Goal: Task Accomplishment & Management: Complete application form

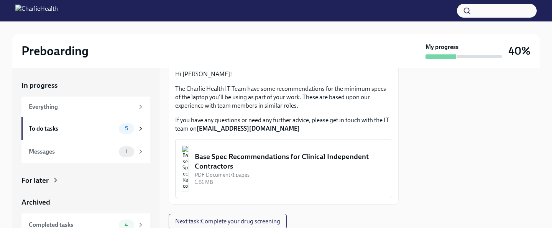
scroll to position [48, 0]
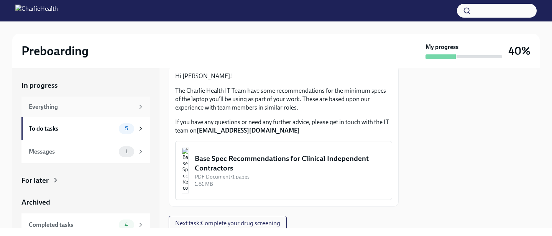
click at [139, 105] on icon at bounding box center [140, 106] width 7 height 7
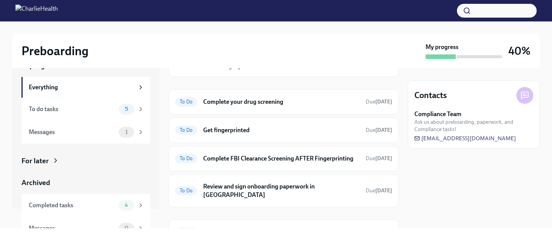
scroll to position [31, 0]
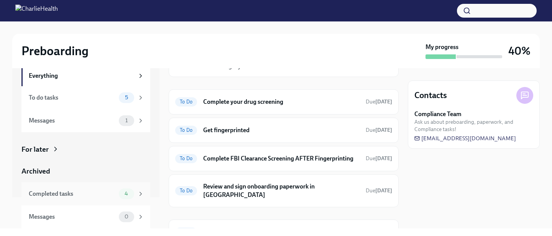
click at [69, 196] on div "Completed tasks" at bounding box center [72, 194] width 87 height 8
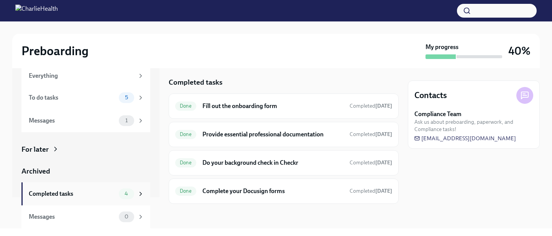
scroll to position [3, 0]
click at [94, 97] on div "To do tasks" at bounding box center [72, 97] width 87 height 8
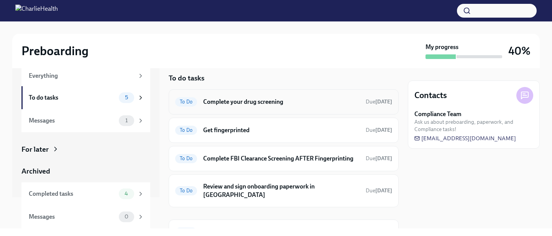
click at [292, 105] on h6 "Complete your drug screening" at bounding box center [281, 102] width 156 height 8
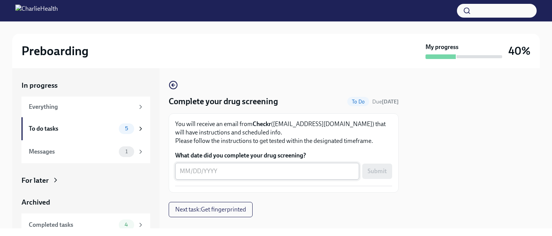
click at [238, 171] on textarea "What date did you complete your drug screening?" at bounding box center [267, 171] width 175 height 9
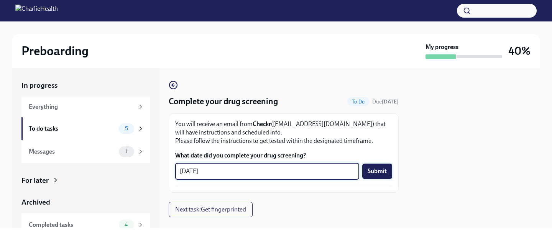
type textarea "[DATE]"
click at [379, 172] on span "Submit" at bounding box center [376, 171] width 19 height 8
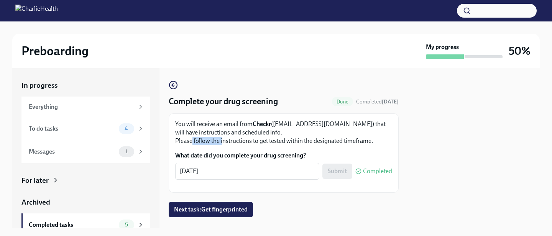
drag, startPoint x: 191, startPoint y: 142, endPoint x: 262, endPoint y: 142, distance: 71.6
click at [257, 142] on p "You will receive an email from Checkr ([EMAIL_ADDRESS][DOMAIN_NAME]) that will …" at bounding box center [283, 132] width 217 height 25
click at [269, 143] on p "You will receive an email from Checkr ([EMAIL_ADDRESS][DOMAIN_NAME]) that will …" at bounding box center [283, 132] width 217 height 25
click at [201, 207] on span "Next task : Get fingerprinted" at bounding box center [211, 210] width 74 height 8
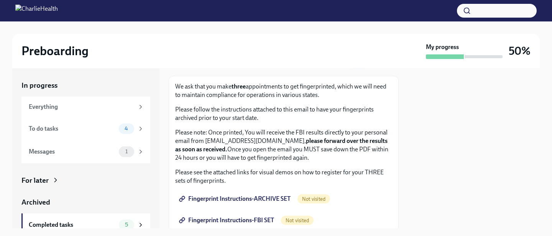
scroll to position [46, 0]
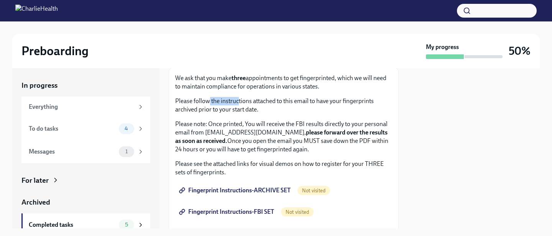
drag, startPoint x: 207, startPoint y: 100, endPoint x: 271, endPoint y: 101, distance: 64.0
click at [265, 101] on p "Please follow the instructions attached to this email to have your fingerprints…" at bounding box center [283, 105] width 217 height 17
drag, startPoint x: 277, startPoint y: 101, endPoint x: 325, endPoint y: 101, distance: 48.3
click at [325, 101] on p "Please follow the instructions attached to this email to have your fingerprints…" at bounding box center [283, 105] width 217 height 17
click at [334, 101] on p "Please follow the instructions attached to this email to have your fingerprints…" at bounding box center [283, 105] width 217 height 17
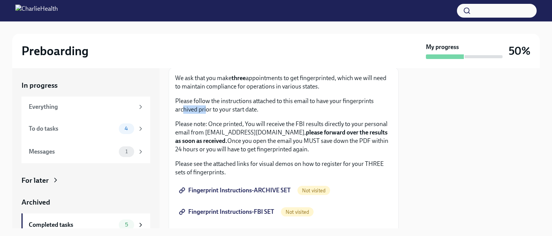
drag, startPoint x: 182, startPoint y: 111, endPoint x: 214, endPoint y: 111, distance: 31.8
click at [209, 111] on p "Please follow the instructions attached to this email to have your fingerprints…" at bounding box center [283, 105] width 217 height 17
drag, startPoint x: 219, startPoint y: 111, endPoint x: 241, endPoint y: 111, distance: 22.6
click at [238, 111] on p "Please follow the instructions attached to this email to have your fingerprints…" at bounding box center [283, 105] width 217 height 17
click at [246, 111] on p "Please follow the instructions attached to this email to have your fingerprints…" at bounding box center [283, 105] width 217 height 17
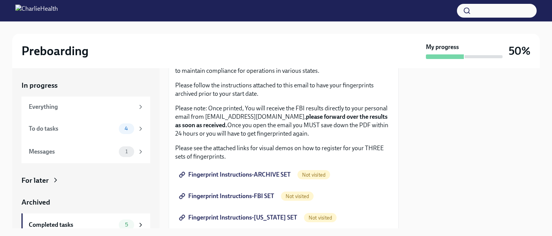
scroll to position [62, 0]
drag, startPoint x: 193, startPoint y: 108, endPoint x: 248, endPoint y: 108, distance: 55.2
click at [246, 108] on p "Please note: Once printed, You will receive the FBI results directly to your pe…" at bounding box center [283, 121] width 217 height 34
click at [263, 108] on p "Please note: Once printed, You will receive the FBI results directly to your pe…" at bounding box center [283, 121] width 217 height 34
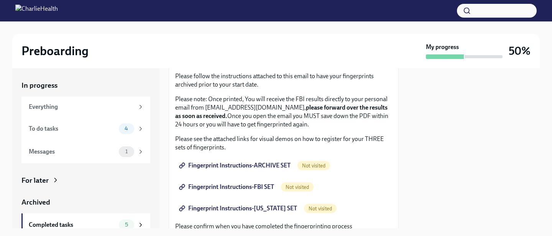
scroll to position [72, 0]
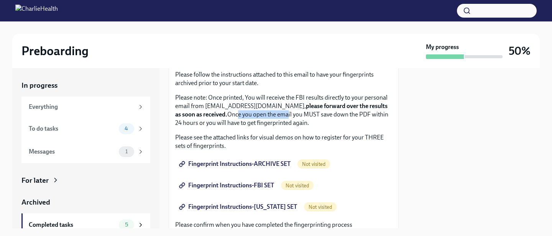
drag, startPoint x: 238, startPoint y: 115, endPoint x: 306, endPoint y: 115, distance: 68.2
click at [293, 115] on p "Please note: Once printed, You will receive the FBI results directly to your pe…" at bounding box center [283, 110] width 217 height 34
drag, startPoint x: 311, startPoint y: 115, endPoint x: 342, endPoint y: 115, distance: 31.0
click at [339, 115] on p "Please note: Once printed, You will receive the FBI results directly to your pe…" at bounding box center [283, 110] width 217 height 34
click at [352, 115] on p "Please note: Once printed, You will receive the FBI results directly to your pe…" at bounding box center [283, 110] width 217 height 34
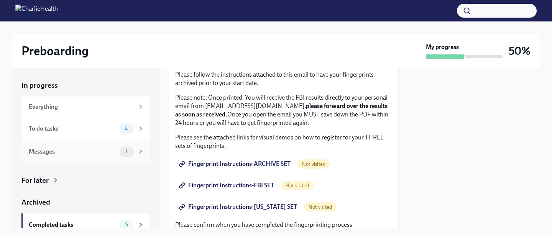
click at [116, 149] on div "Messages 1" at bounding box center [86, 151] width 115 height 11
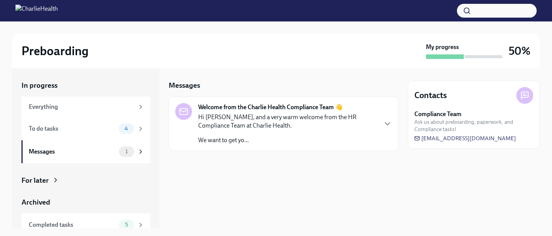
click at [261, 121] on p "Hi [PERSON_NAME], and a very warm welcome from the HR Compliance Team at Charli…" at bounding box center [287, 121] width 179 height 17
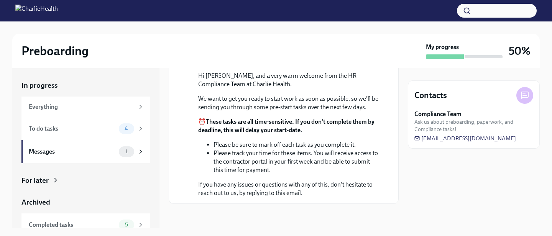
scroll to position [110, 0]
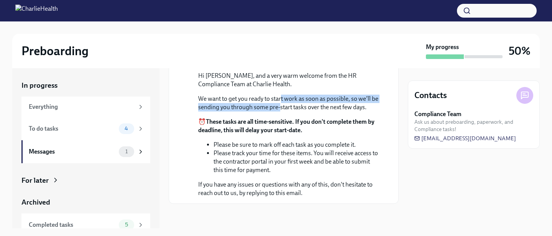
drag, startPoint x: 282, startPoint y: 113, endPoint x: 280, endPoint y: 122, distance: 9.3
click at [280, 111] on p "We want to get you ready to start work as soon as possible, so we'll be sending…" at bounding box center [289, 103] width 182 height 17
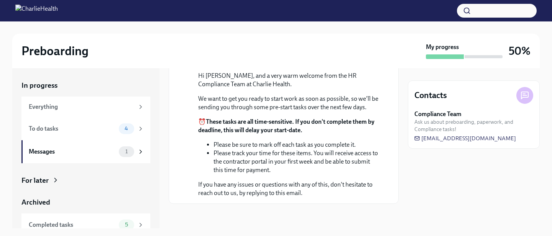
click at [292, 111] on p "We want to get you ready to start work as soon as possible, so we'll be sending…" at bounding box center [289, 103] width 182 height 17
click at [282, 111] on p "We want to get you ready to start work as soon as possible, so we'll be sending…" at bounding box center [289, 103] width 182 height 17
drag, startPoint x: 279, startPoint y: 122, endPoint x: 279, endPoint y: 131, distance: 8.8
click at [279, 131] on div "Hi [PERSON_NAME], and a very warm welcome from the HR Compliance Team at Charli…" at bounding box center [289, 135] width 182 height 126
click at [277, 134] on strong "These tasks are all time-sensitive. If you don't complete them by deadline, thi…" at bounding box center [286, 126] width 176 height 16
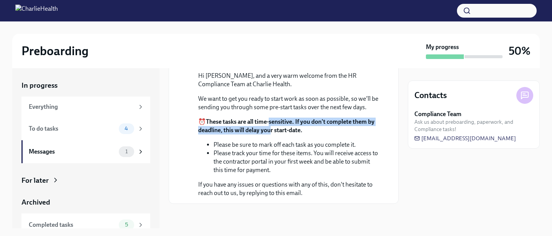
drag, startPoint x: 270, startPoint y: 136, endPoint x: 270, endPoint y: 144, distance: 8.0
click at [270, 134] on strong "These tasks are all time-sensitive. If you don't complete them by deadline, thi…" at bounding box center [286, 126] width 176 height 16
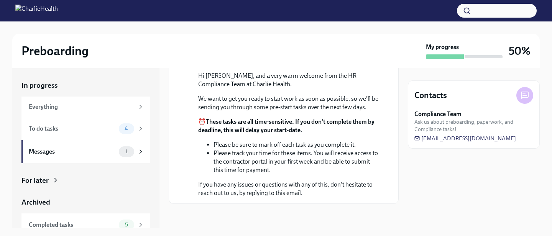
click at [277, 134] on strong "These tasks are all time-sensitive. If you don't complete them by deadline, thi…" at bounding box center [286, 126] width 176 height 16
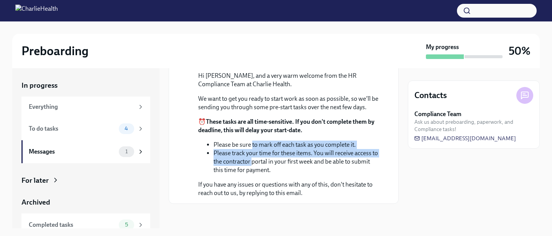
drag, startPoint x: 252, startPoint y: 161, endPoint x: 252, endPoint y: 183, distance: 22.6
click at [252, 174] on ul "Please be sure to mark off each task as you complete it. Please track your time…" at bounding box center [289, 158] width 182 height 34
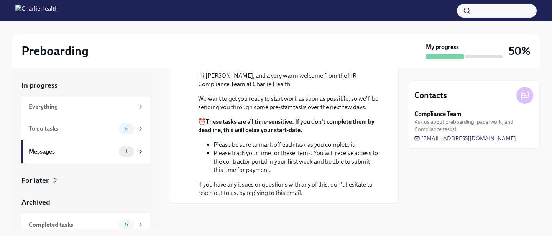
click at [252, 174] on li "Please track your time for these items. You will receive access to the contract…" at bounding box center [296, 161] width 166 height 25
drag, startPoint x: 249, startPoint y: 160, endPoint x: 248, endPoint y: 172, distance: 12.7
click at [248, 171] on ul "Please be sure to mark off each task as you complete it. Please track your time…" at bounding box center [289, 158] width 182 height 34
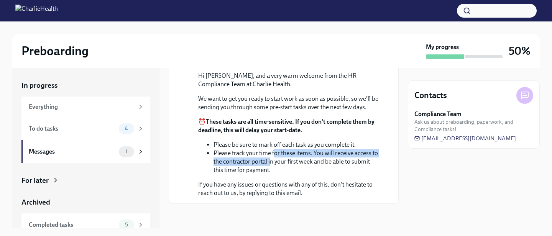
drag, startPoint x: 274, startPoint y: 167, endPoint x: 270, endPoint y: 179, distance: 12.5
click at [270, 174] on li "Please track your time for these items. You will receive access to the contract…" at bounding box center [296, 161] width 166 height 25
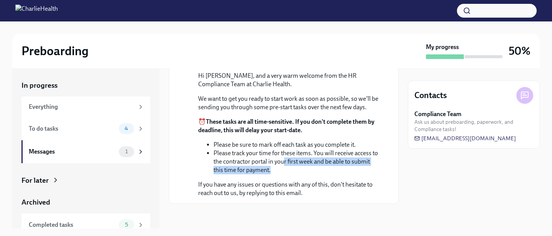
drag, startPoint x: 285, startPoint y: 175, endPoint x: 281, endPoint y: 185, distance: 10.5
click at [281, 174] on li "Please track your time for these items. You will receive access to the contract…" at bounding box center [296, 161] width 166 height 25
click at [280, 174] on li "Please track your time for these items. You will receive access to the contract…" at bounding box center [296, 161] width 166 height 25
drag, startPoint x: 257, startPoint y: 177, endPoint x: 257, endPoint y: 184, distance: 7.3
click at [257, 174] on li "Please track your time for these items. You will receive access to the contract…" at bounding box center [296, 161] width 166 height 25
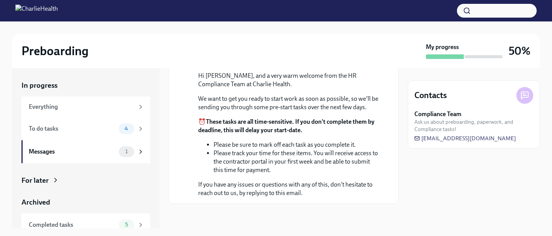
click at [259, 174] on li "Please track your time for these items. You will receive access to the contract…" at bounding box center [296, 161] width 166 height 25
drag, startPoint x: 222, startPoint y: 160, endPoint x: 246, endPoint y: 162, distance: 24.2
click at [241, 149] on li "Please be sure to mark off each task as you complete it." at bounding box center [296, 145] width 166 height 8
drag, startPoint x: 263, startPoint y: 162, endPoint x: 299, endPoint y: 162, distance: 35.6
click at [297, 149] on li "Please be sure to mark off each task as you complete it." at bounding box center [296, 145] width 166 height 8
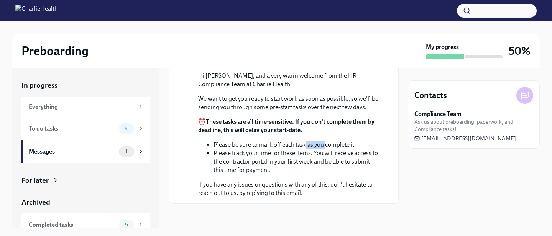
drag, startPoint x: 305, startPoint y: 162, endPoint x: 344, endPoint y: 164, distance: 38.8
click at [341, 149] on li "Please be sure to mark off each task as you complete it." at bounding box center [296, 145] width 166 height 8
drag, startPoint x: 220, startPoint y: 168, endPoint x: 248, endPoint y: 168, distance: 27.6
click at [242, 168] on li "Please track your time for these items. You will receive access to the contract…" at bounding box center [296, 161] width 166 height 25
drag, startPoint x: 257, startPoint y: 168, endPoint x: 288, endPoint y: 169, distance: 30.3
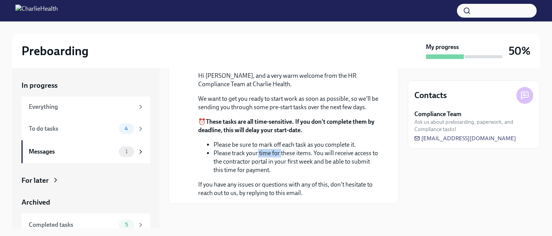
click at [281, 169] on li "Please track your time for these items. You will receive access to the contract…" at bounding box center [296, 161] width 166 height 25
drag, startPoint x: 290, startPoint y: 169, endPoint x: 313, endPoint y: 169, distance: 23.4
click at [311, 169] on li "Please track your time for these items. You will receive access to the contract…" at bounding box center [296, 161] width 166 height 25
click at [322, 169] on li "Please track your time for these items. You will receive access to the contract…" at bounding box center [296, 161] width 166 height 25
drag, startPoint x: 217, startPoint y: 178, endPoint x: 264, endPoint y: 178, distance: 46.7
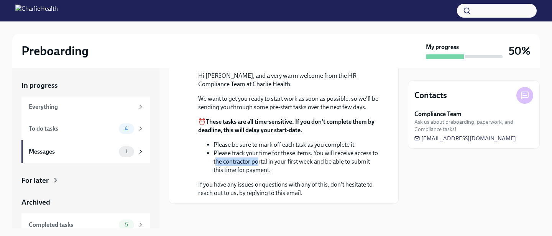
click at [259, 174] on li "Please track your time for these items. You will receive access to the contract…" at bounding box center [296, 161] width 166 height 25
click at [332, 174] on li "Please track your time for these items. You will receive access to the contract…" at bounding box center [296, 161] width 166 height 25
drag, startPoint x: 209, startPoint y: 201, endPoint x: 237, endPoint y: 202, distance: 28.0
click at [237, 197] on p "If you have any issues or questions with any of this, don't hesitate to reach o…" at bounding box center [289, 188] width 182 height 17
drag, startPoint x: 248, startPoint y: 202, endPoint x: 285, endPoint y: 202, distance: 37.5
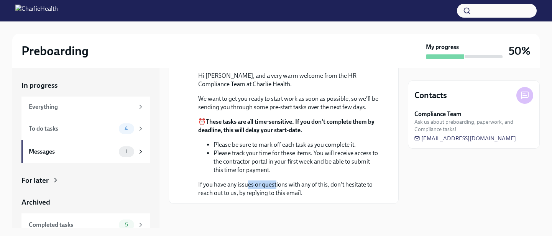
click at [281, 197] on p "If you have any issues or questions with any of this, don't hesitate to reach o…" at bounding box center [289, 188] width 182 height 17
click at [295, 197] on p "If you have any issues or questions with any of this, don't hesitate to reach o…" at bounding box center [289, 188] width 182 height 17
click at [108, 133] on div "To do tasks" at bounding box center [72, 129] width 87 height 8
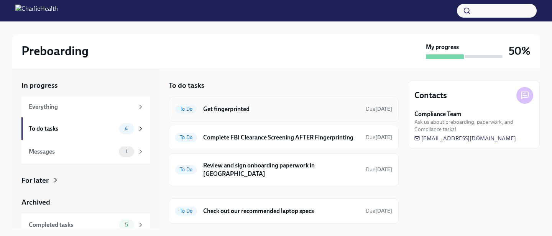
click at [243, 106] on h6 "Get fingerprinted" at bounding box center [281, 109] width 156 height 8
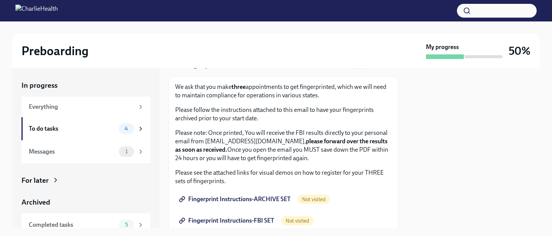
scroll to position [33, 0]
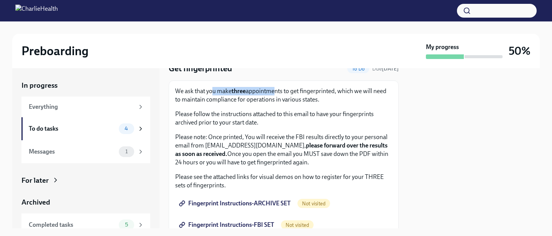
drag, startPoint x: 215, startPoint y: 90, endPoint x: 279, endPoint y: 93, distance: 64.1
click at [278, 93] on p "We ask that you make three appointments to get fingerprinted, which we will nee…" at bounding box center [283, 95] width 217 height 17
drag, startPoint x: 292, startPoint y: 93, endPoint x: 357, endPoint y: 93, distance: 65.1
click at [349, 93] on p "We ask that you make three appointments to get fingerprinted, which we will nee…" at bounding box center [283, 95] width 217 height 17
drag, startPoint x: 190, startPoint y: 115, endPoint x: 254, endPoint y: 115, distance: 64.4
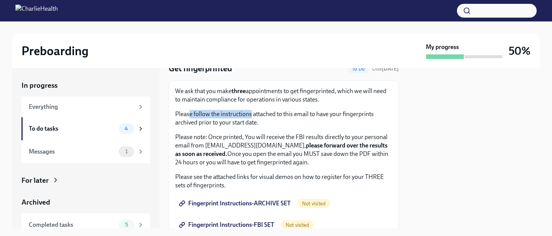
click at [253, 115] on p "Please follow the instructions attached to this email to have your fingerprints…" at bounding box center [283, 118] width 217 height 17
drag, startPoint x: 262, startPoint y: 115, endPoint x: 344, endPoint y: 115, distance: 82.0
click at [337, 115] on p "Please follow the instructions attached to this email to have your fingerprints…" at bounding box center [283, 118] width 217 height 17
drag, startPoint x: 184, startPoint y: 124, endPoint x: 238, endPoint y: 125, distance: 54.0
click at [236, 125] on p "Please follow the instructions attached to this email to have your fingerprints…" at bounding box center [283, 118] width 217 height 17
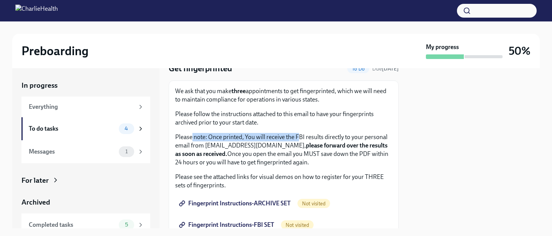
drag, startPoint x: 191, startPoint y: 136, endPoint x: 311, endPoint y: 136, distance: 120.3
click at [310, 136] on p "Please note: Once printed, You will receive the FBI results directly to your pe…" at bounding box center [283, 150] width 217 height 34
click at [314, 136] on p "Please note: Once printed, You will receive the FBI results directly to your pe…" at bounding box center [283, 150] width 217 height 34
drag, startPoint x: 189, startPoint y: 115, endPoint x: 229, endPoint y: 115, distance: 40.2
click at [226, 115] on p "Please follow the instructions attached to this email to have your fingerprints…" at bounding box center [283, 118] width 217 height 17
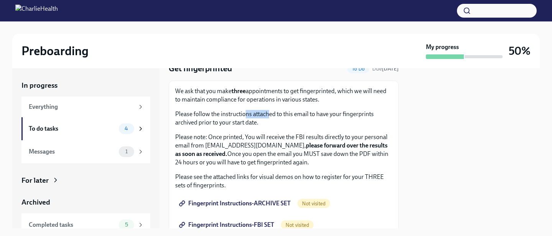
drag, startPoint x: 245, startPoint y: 115, endPoint x: 351, endPoint y: 115, distance: 106.1
click at [335, 115] on p "Please follow the instructions attached to this email to have your fingerprints…" at bounding box center [283, 118] width 217 height 17
drag, startPoint x: 182, startPoint y: 139, endPoint x: 242, endPoint y: 139, distance: 59.4
click at [237, 139] on p "Please note: Once printed, You will receive the FBI results directly to your pe…" at bounding box center [283, 150] width 217 height 34
drag, startPoint x: 255, startPoint y: 139, endPoint x: 314, endPoint y: 139, distance: 59.0
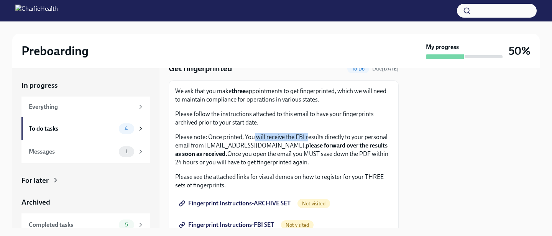
click at [309, 139] on p "Please note: Once printed, You will receive the FBI results directly to your pe…" at bounding box center [283, 150] width 217 height 34
click at [316, 139] on p "Please note: Once printed, You will receive the FBI results directly to your pe…" at bounding box center [283, 150] width 217 height 34
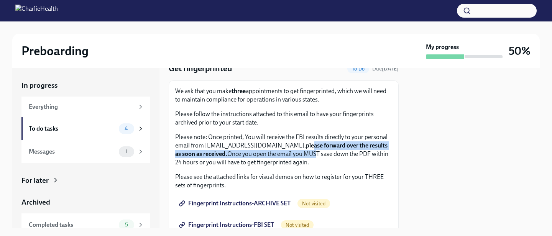
drag, startPoint x: 316, startPoint y: 146, endPoint x: 313, endPoint y: 153, distance: 8.0
click at [313, 153] on p "Please note: Once printed, You will receive the FBI results directly to your pe…" at bounding box center [283, 150] width 217 height 34
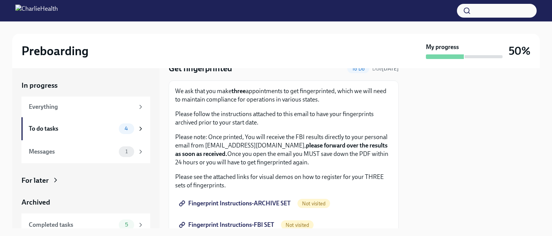
click at [324, 156] on p "Please note: Once printed, You will receive the FBI results directly to your pe…" at bounding box center [283, 150] width 217 height 34
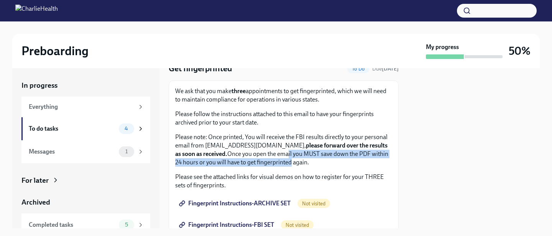
drag, startPoint x: 287, startPoint y: 155, endPoint x: 287, endPoint y: 161, distance: 5.7
click at [287, 161] on p "Please note: Once printed, You will receive the FBI results directly to your pe…" at bounding box center [283, 150] width 217 height 34
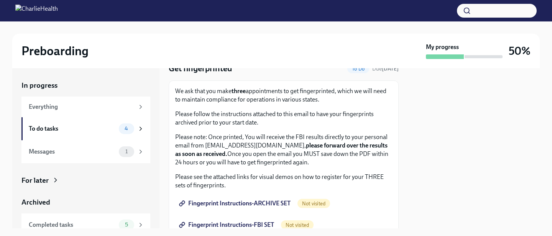
click at [300, 161] on p "Please note: Once printed, You will receive the FBI results directly to your pe…" at bounding box center [283, 150] width 217 height 34
drag, startPoint x: 195, startPoint y: 162, endPoint x: 264, endPoint y: 162, distance: 68.6
click at [252, 162] on p "Please note: Once printed, You will receive the FBI results directly to your pe…" at bounding box center [283, 150] width 217 height 34
click at [267, 162] on p "Please note: Once printed, You will receive the FBI results directly to your pe…" at bounding box center [283, 150] width 217 height 34
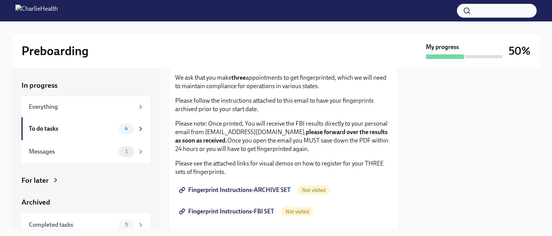
scroll to position [47, 0]
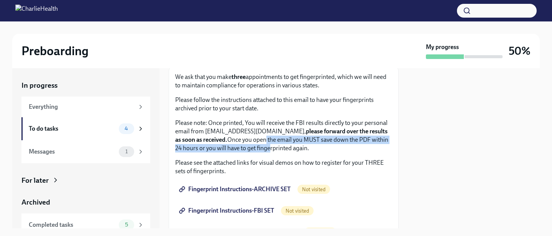
drag, startPoint x: 266, startPoint y: 141, endPoint x: 266, endPoint y: 146, distance: 5.7
click at [266, 146] on p "Please note: Once printed, You will receive the FBI results directly to your pe…" at bounding box center [283, 136] width 217 height 34
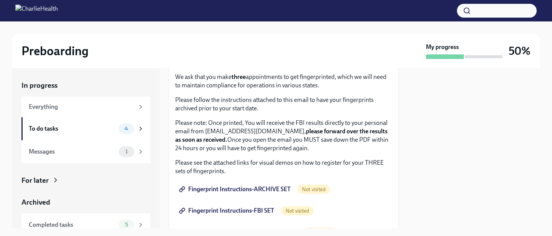
click at [272, 148] on p "Please note: Once printed, You will receive the FBI results directly to your pe…" at bounding box center [283, 136] width 217 height 34
drag, startPoint x: 188, startPoint y: 147, endPoint x: 238, endPoint y: 149, distance: 50.6
click at [237, 149] on p "Please note: Once printed, You will receive the FBI results directly to your pe…" at bounding box center [283, 136] width 217 height 34
drag, startPoint x: 248, startPoint y: 149, endPoint x: 287, endPoint y: 150, distance: 39.1
click at [284, 149] on p "Please note: Once printed, You will receive the FBI results directly to your pe…" at bounding box center [283, 136] width 217 height 34
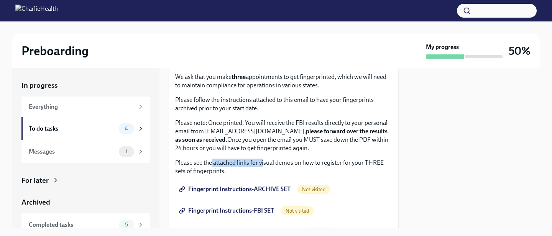
drag, startPoint x: 211, startPoint y: 163, endPoint x: 273, endPoint y: 164, distance: 61.3
click at [266, 163] on p "Please see the attached links for visual demos on how to register for your THRE…" at bounding box center [283, 167] width 217 height 17
click at [277, 164] on p "Please see the attached links for visual demos on how to register for your THRE…" at bounding box center [283, 167] width 217 height 17
drag, startPoint x: 277, startPoint y: 164, endPoint x: 342, endPoint y: 164, distance: 64.4
click at [329, 164] on p "Please see the attached links for visual demos on how to register for your THRE…" at bounding box center [283, 167] width 217 height 17
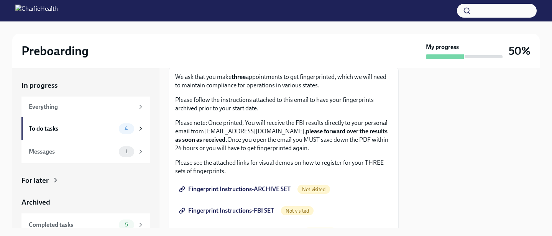
click at [349, 164] on p "Please see the attached links for visual demos on how to register for your THRE…" at bounding box center [283, 167] width 217 height 17
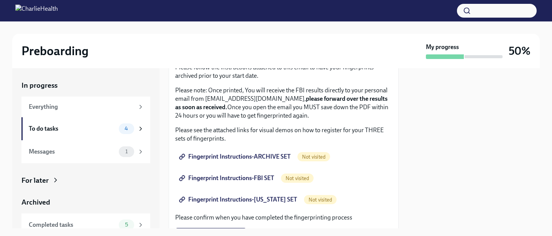
scroll to position [85, 0]
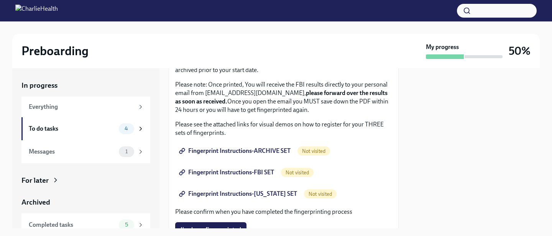
click at [259, 151] on span "Fingerprint Instructions-ARCHIVE SET" at bounding box center [235, 151] width 110 height 8
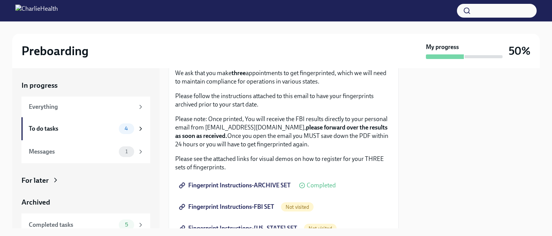
scroll to position [43, 0]
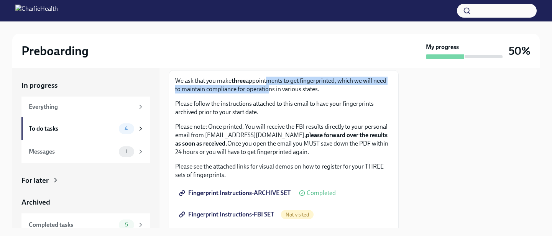
drag, startPoint x: 267, startPoint y: 81, endPoint x: 266, endPoint y: 86, distance: 5.6
click at [266, 86] on p "We ask that you make three appointments to get fingerprinted, which we will nee…" at bounding box center [283, 85] width 217 height 17
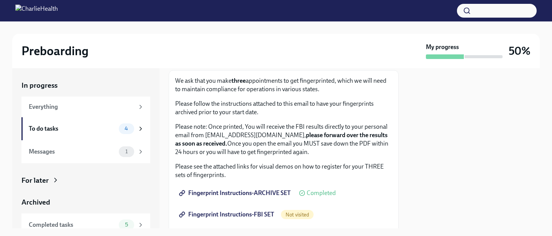
click at [277, 89] on p "We ask that you make three appointments to get fingerprinted, which we will nee…" at bounding box center [283, 85] width 217 height 17
drag, startPoint x: 254, startPoint y: 88, endPoint x: 308, endPoint y: 91, distance: 54.1
click at [307, 90] on p "We ask that you make three appointments to get fingerprinted, which we will nee…" at bounding box center [283, 85] width 217 height 17
drag, startPoint x: 203, startPoint y: 103, endPoint x: 279, endPoint y: 104, distance: 76.2
click at [277, 104] on p "Please follow the instructions attached to this email to have your fingerprints…" at bounding box center [283, 108] width 217 height 17
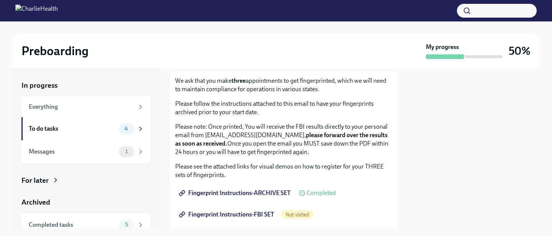
click at [290, 104] on p "Please follow the instructions attached to this email to have your fingerprints…" at bounding box center [283, 108] width 217 height 17
drag, startPoint x: 186, startPoint y: 112, endPoint x: 243, endPoint y: 113, distance: 56.7
click at [243, 113] on p "Please follow the instructions attached to this email to have your fingerprints…" at bounding box center [283, 108] width 217 height 17
click at [252, 113] on p "Please follow the instructions attached to this email to have your fingerprints…" at bounding box center [283, 108] width 217 height 17
drag, startPoint x: 185, startPoint y: 128, endPoint x: 242, endPoint y: 128, distance: 56.3
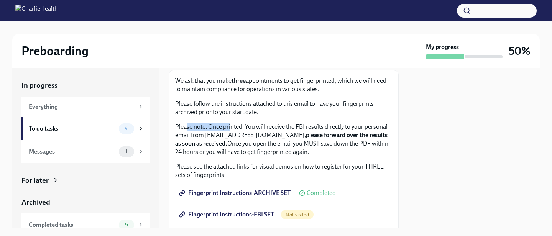
click at [233, 128] on p "Please note: Once printed, You will receive the FBI results directly to your pe…" at bounding box center [283, 140] width 217 height 34
drag, startPoint x: 244, startPoint y: 128, endPoint x: 313, endPoint y: 128, distance: 69.0
click at [298, 128] on p "Please note: Once printed, You will receive the FBI results directly to your pe…" at bounding box center [283, 140] width 217 height 34
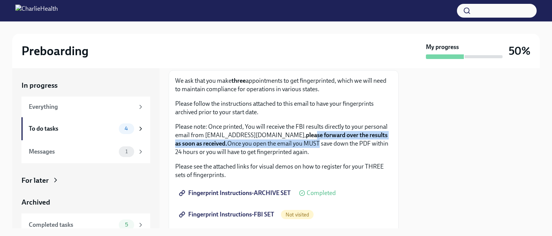
drag, startPoint x: 318, startPoint y: 137, endPoint x: 318, endPoint y: 146, distance: 8.8
click at [318, 145] on p "Please note: Once printed, You will receive the FBI results directly to your pe…" at bounding box center [283, 140] width 217 height 34
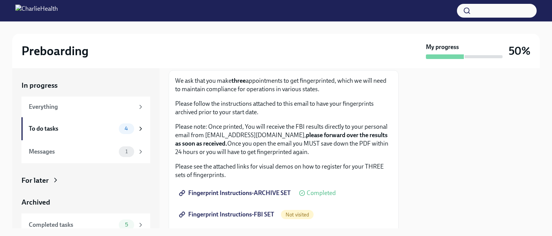
click at [246, 161] on div "We ask that you make three appointments to get fingerprinted, which we will nee…" at bounding box center [283, 221] width 217 height 289
drag, startPoint x: 199, startPoint y: 167, endPoint x: 297, endPoint y: 167, distance: 97.7
click at [292, 167] on p "Please see the attached links for visual demos on how to register for your THRE…" at bounding box center [283, 170] width 217 height 17
click at [300, 167] on p "Please see the attached links for visual demos on how to register for your THRE…" at bounding box center [283, 170] width 217 height 17
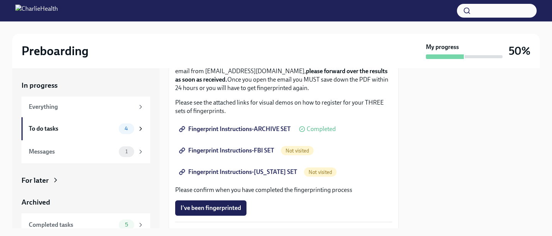
scroll to position [109, 0]
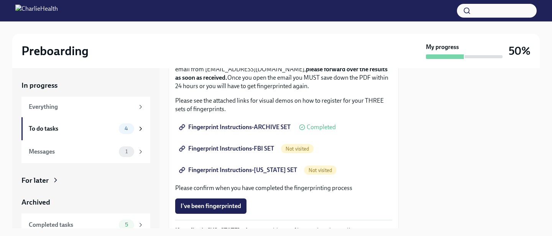
click at [257, 147] on span "Fingerprint Instructions-FBI SET" at bounding box center [226, 149] width 93 height 8
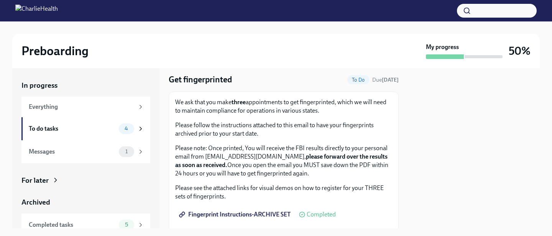
scroll to position [22, 0]
drag, startPoint x: 249, startPoint y: 102, endPoint x: 324, endPoint y: 103, distance: 74.7
click at [319, 102] on p "We ask that you make three appointments to get fingerprinted, which we will nee…" at bounding box center [283, 106] width 217 height 17
drag, startPoint x: 215, startPoint y: 111, endPoint x: 260, endPoint y: 110, distance: 44.9
click at [253, 110] on p "We ask that you make three appointments to get fingerprinted, which we will nee…" at bounding box center [283, 106] width 217 height 17
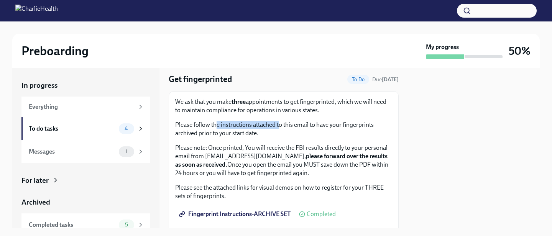
drag, startPoint x: 217, startPoint y: 125, endPoint x: 295, endPoint y: 128, distance: 78.2
click at [285, 127] on p "Please follow the instructions attached to this email to have your fingerprints…" at bounding box center [283, 129] width 217 height 17
click at [295, 128] on p "Please follow the instructions attached to this email to have your fingerprints…" at bounding box center [283, 129] width 217 height 17
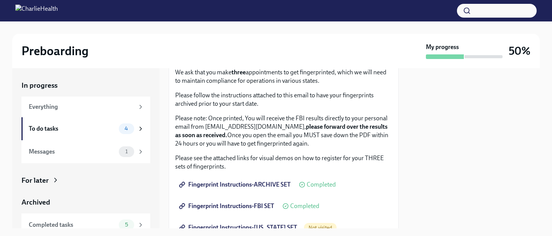
scroll to position [54, 0]
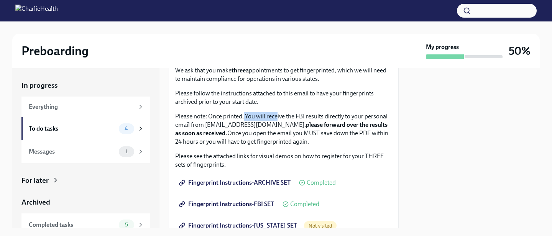
drag, startPoint x: 244, startPoint y: 118, endPoint x: 281, endPoint y: 119, distance: 37.2
click at [279, 119] on p "Please note: Once printed, You will receive the FBI results directly to your pe…" at bounding box center [283, 129] width 217 height 34
drag, startPoint x: 287, startPoint y: 119, endPoint x: 339, endPoint y: 119, distance: 52.1
click at [334, 119] on p "Please note: Once printed, You will receive the FBI results directly to your pe…" at bounding box center [283, 129] width 217 height 34
drag, startPoint x: 195, startPoint y: 124, endPoint x: 274, endPoint y: 124, distance: 78.9
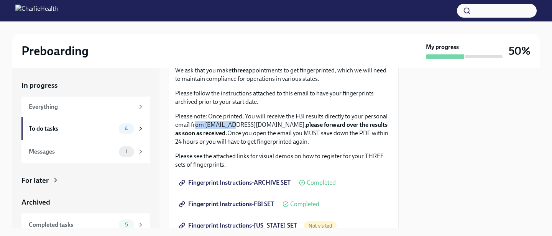
click at [269, 124] on p "Please note: Once printed, You will receive the FBI results directly to your pe…" at bounding box center [283, 129] width 217 height 34
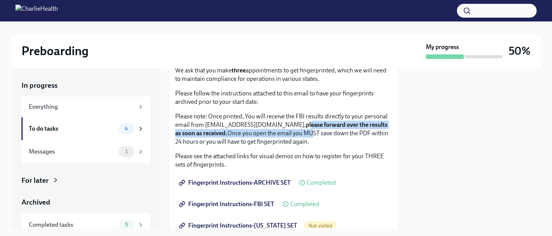
drag, startPoint x: 311, startPoint y: 124, endPoint x: 311, endPoint y: 132, distance: 7.7
click at [311, 132] on p "Please note: Once printed, You will receive the FBI results directly to your pe…" at bounding box center [283, 129] width 217 height 34
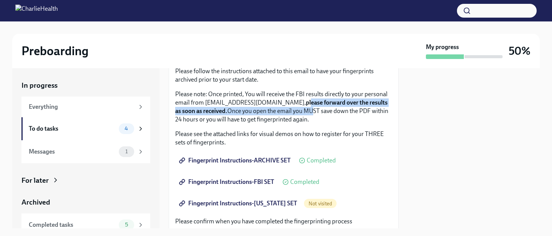
scroll to position [76, 0]
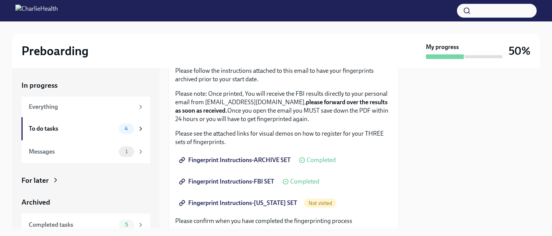
click at [322, 113] on p "Please note: Once printed, You will receive the FBI results directly to your pe…" at bounding box center [283, 107] width 217 height 34
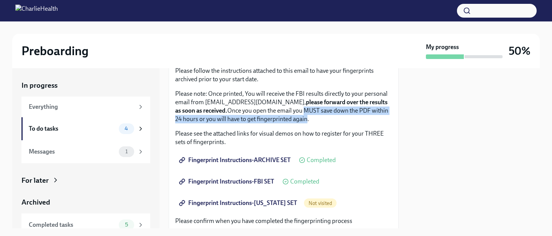
drag, startPoint x: 304, startPoint y: 110, endPoint x: 304, endPoint y: 118, distance: 8.4
click at [304, 118] on p "Please note: Once printed, You will receive the FBI results directly to your pe…" at bounding box center [283, 107] width 217 height 34
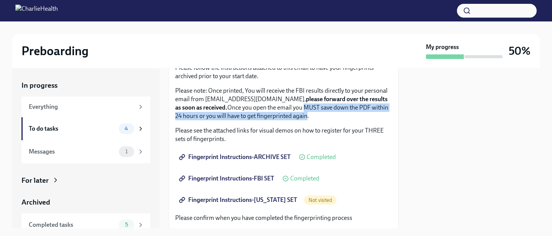
scroll to position [90, 0]
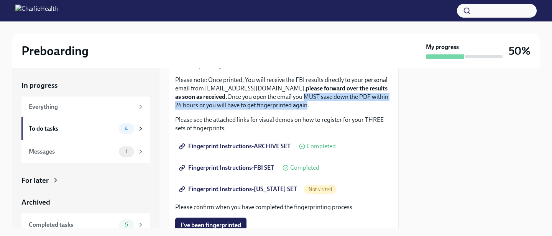
click at [280, 190] on span "Fingerprint Instructions-[US_STATE] SET" at bounding box center [238, 189] width 116 height 8
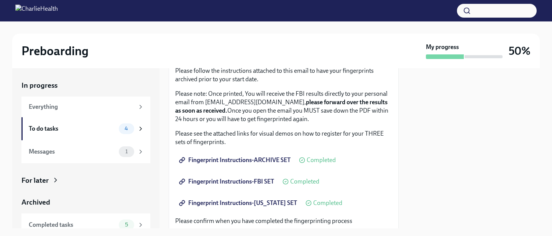
scroll to position [64, 0]
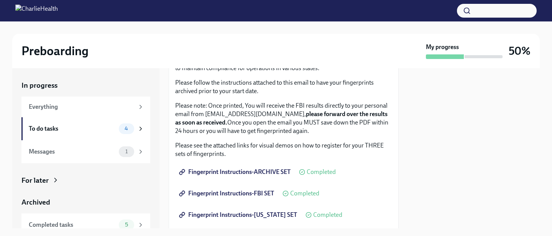
click at [164, 147] on div "In progress Everything To do tasks 4 Messages 1 For later Archived Completed ta…" at bounding box center [275, 148] width 527 height 160
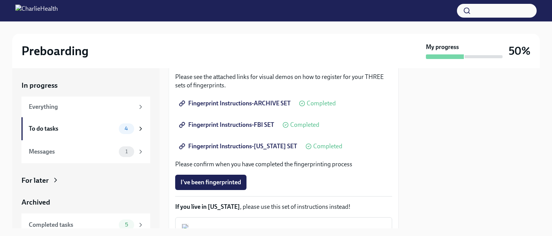
scroll to position [135, 0]
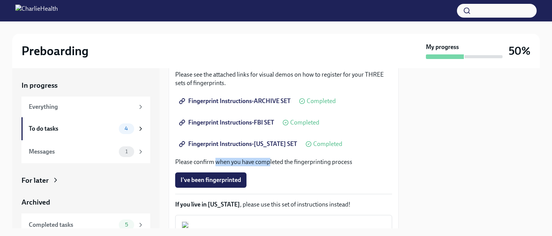
drag, startPoint x: 215, startPoint y: 162, endPoint x: 287, endPoint y: 162, distance: 72.4
click at [280, 162] on p "Please confirm when you have completed the fingerprinting process" at bounding box center [283, 162] width 217 height 8
click at [296, 160] on p "Please confirm when you have completed the fingerprinting process" at bounding box center [283, 162] width 217 height 8
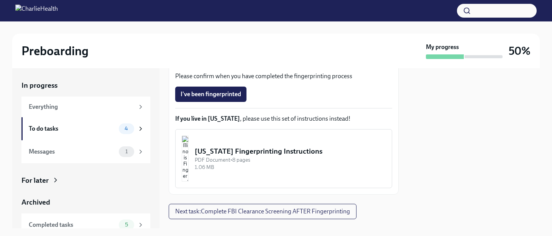
scroll to position [236, 0]
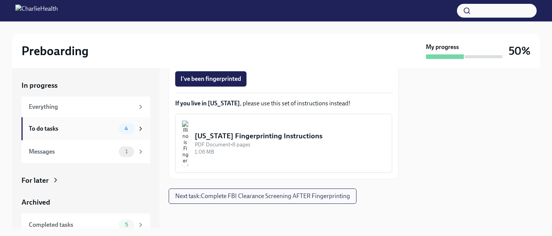
click at [124, 133] on div "4" at bounding box center [126, 128] width 15 height 11
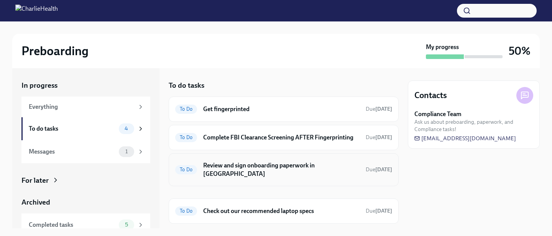
scroll to position [12, 0]
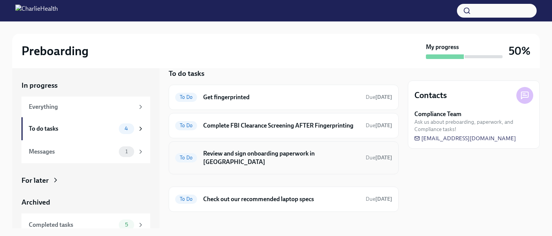
click at [264, 157] on h6 "Review and sign onboarding paperwork in [GEOGRAPHIC_DATA]" at bounding box center [281, 157] width 156 height 17
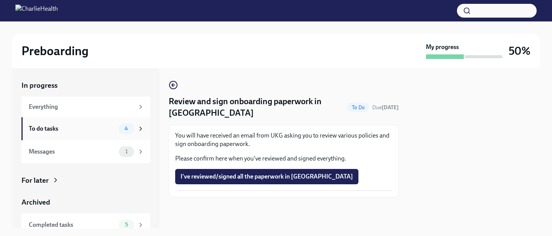
click at [121, 127] on span "4" at bounding box center [126, 129] width 13 height 6
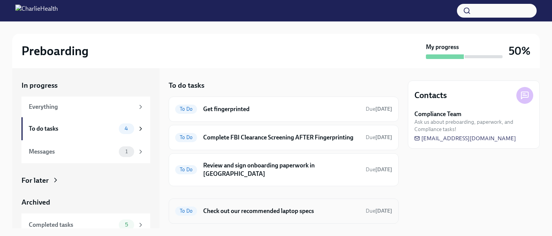
click at [235, 207] on h6 "Check out our recommended laptop specs" at bounding box center [281, 211] width 156 height 8
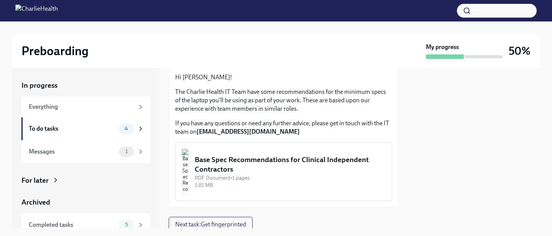
scroll to position [47, 0]
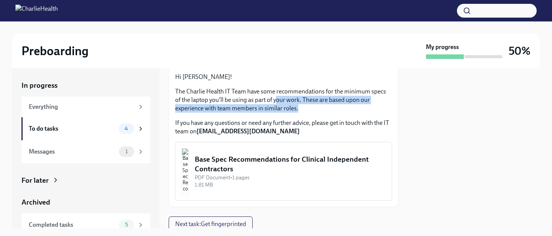
drag, startPoint x: 271, startPoint y: 99, endPoint x: 270, endPoint y: 107, distance: 8.1
click at [270, 107] on p "The Charlie Health IT Team have some recommendations for the minimum specs of t…" at bounding box center [283, 99] width 217 height 25
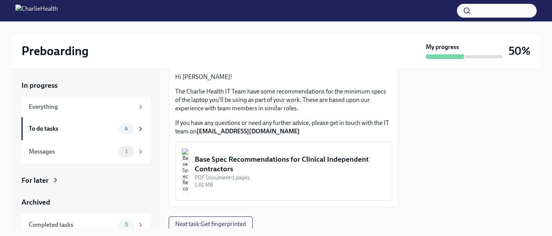
click at [270, 113] on div "Hi [PERSON_NAME]! The Charlie Health IT Team have some recommendations for the …" at bounding box center [283, 104] width 217 height 63
drag, startPoint x: 248, startPoint y: 123, endPoint x: 305, endPoint y: 123, distance: 56.3
click at [301, 123] on p "If you have any questions or need any further advice, please get in touch with …" at bounding box center [283, 127] width 217 height 17
click at [311, 123] on p "If you have any questions or need any further advice, please get in touch with …" at bounding box center [283, 127] width 217 height 17
drag, startPoint x: 286, startPoint y: 122, endPoint x: 330, endPoint y: 122, distance: 44.4
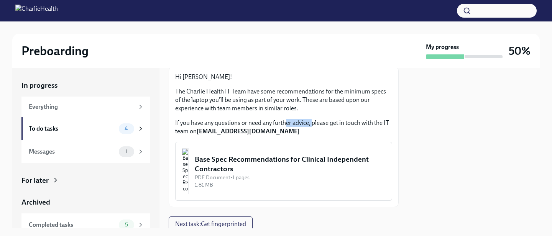
click at [325, 122] on p "If you have any questions or need any further advice, please get in touch with …" at bounding box center [283, 127] width 217 height 17
click at [334, 122] on p "If you have any questions or need any further advice, please get in touch with …" at bounding box center [283, 127] width 217 height 17
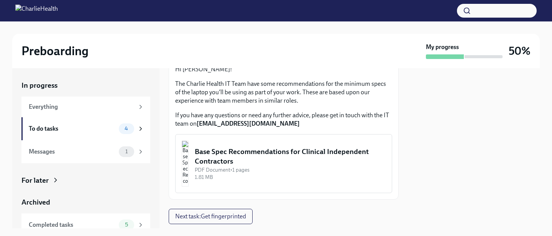
scroll to position [57, 0]
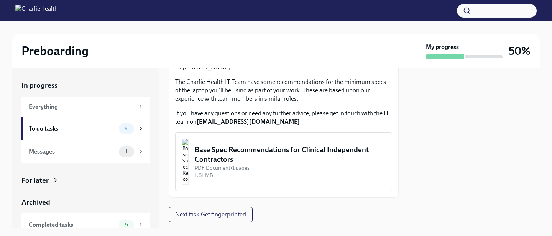
click at [281, 154] on div "Base Spec Recommendations for Clinical Independent Contractors" at bounding box center [290, 155] width 191 height 20
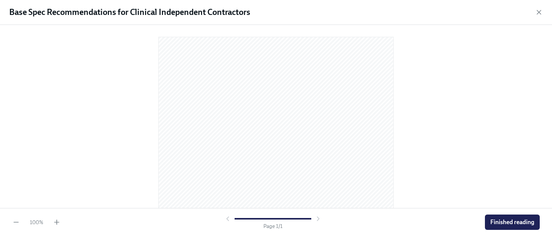
scroll to position [0, 0]
click at [496, 221] on span "Finished reading" at bounding box center [512, 222] width 44 height 8
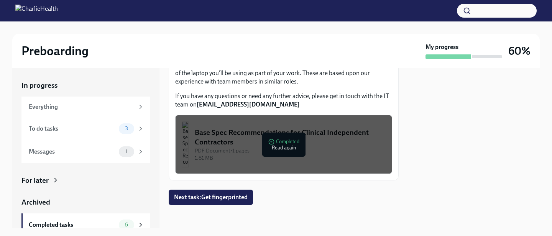
scroll to position [75, 0]
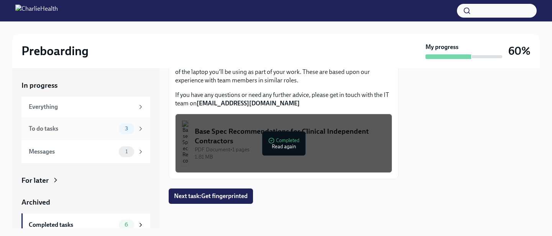
click at [119, 127] on div "3" at bounding box center [126, 128] width 15 height 11
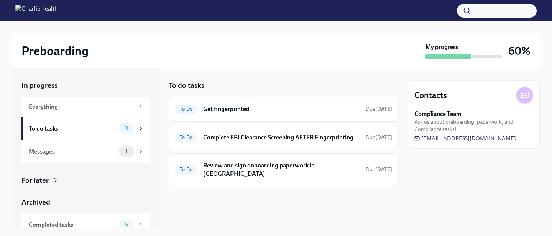
click at [157, 139] on div "In progress Everything To do tasks 3 Messages 1 For later Archived Completed ta…" at bounding box center [85, 148] width 147 height 160
